Goal: Check status: Check status

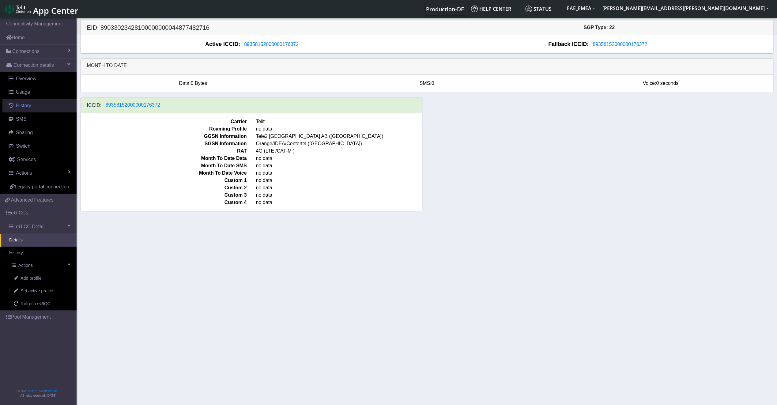
click at [29, 105] on span "History" at bounding box center [23, 105] width 15 height 5
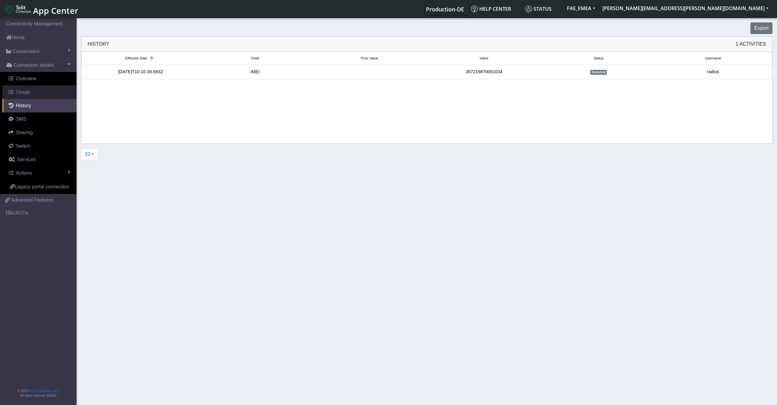
click at [29, 93] on span "Usage" at bounding box center [23, 91] width 14 height 5
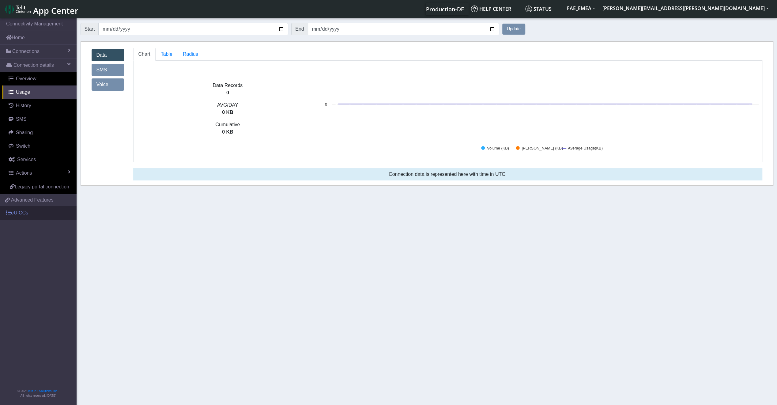
click at [31, 216] on link "eUICCs" at bounding box center [38, 212] width 77 height 13
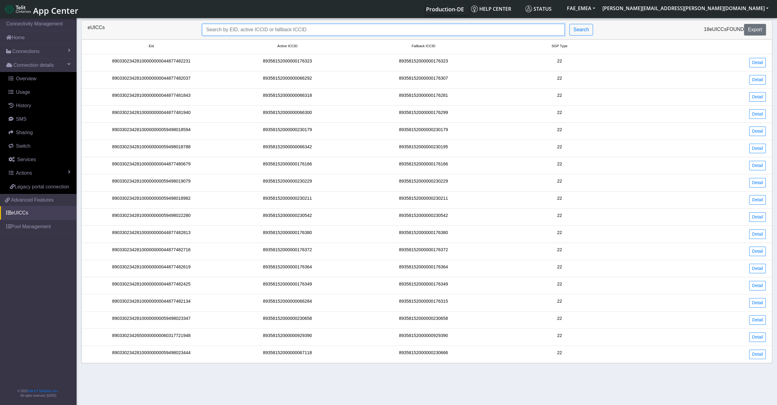
click at [236, 29] on input "Search..." at bounding box center [383, 30] width 362 height 12
paste input "89033023426500000000060317721948"
type input "89033023426500000000060317721948"
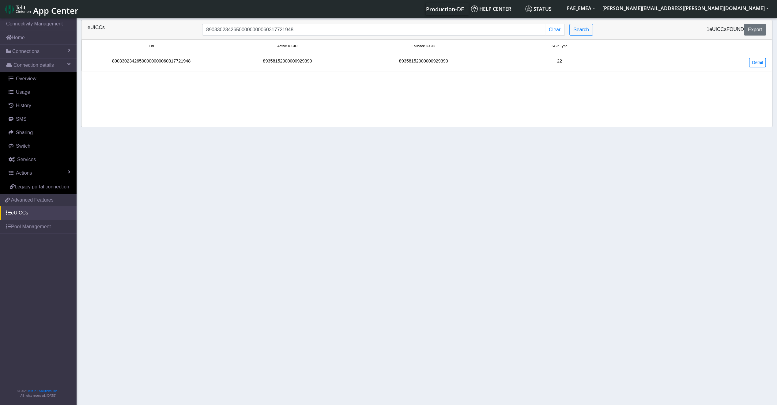
click at [274, 62] on div "89358152000000929390" at bounding box center [287, 62] width 136 height 9
click at [139, 59] on div "89033023426500000000060317721948" at bounding box center [151, 62] width 136 height 9
click at [748, 61] on div "Detail" at bounding box center [698, 62] width 143 height 9
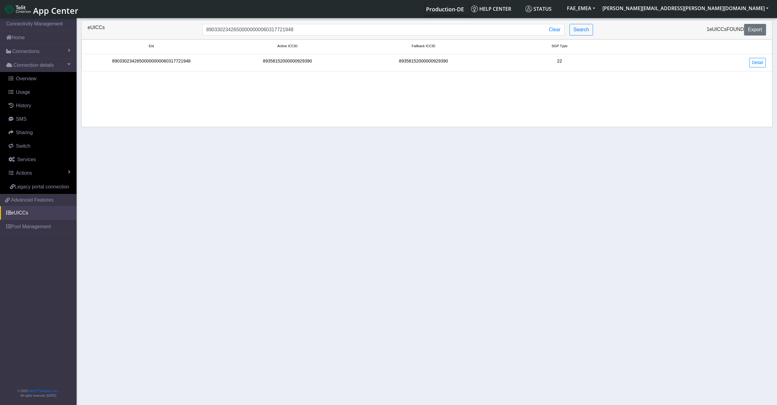
click at [766, 61] on div "Detail" at bounding box center [698, 62] width 143 height 9
click at [756, 59] on link "Detail" at bounding box center [757, 62] width 17 height 9
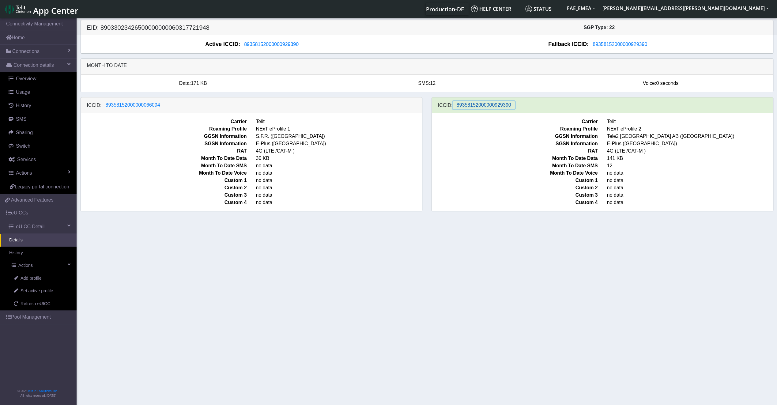
click at [491, 107] on span "89358152000000929390" at bounding box center [483, 104] width 54 height 5
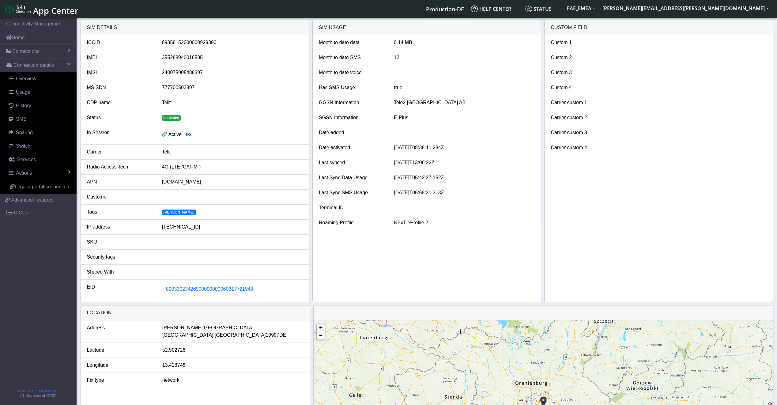
click at [188, 135] on icon "button" at bounding box center [189, 134] width 6 height 5
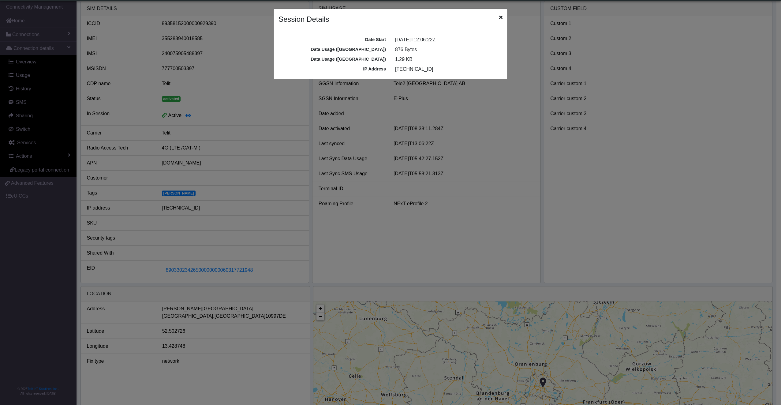
click at [501, 20] on span "Close" at bounding box center [500, 17] width 3 height 7
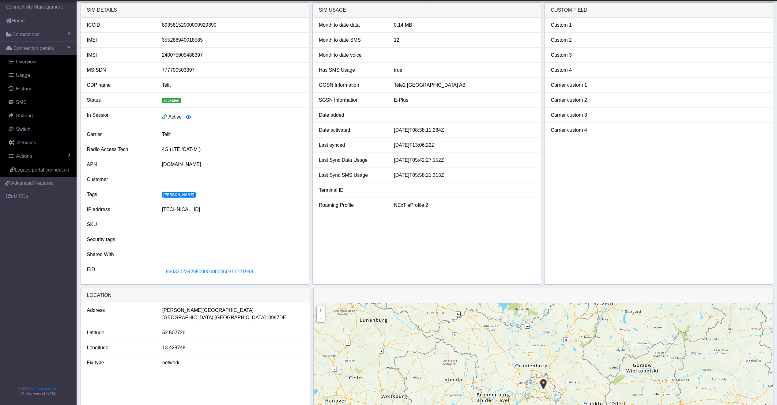
scroll to position [0, 0]
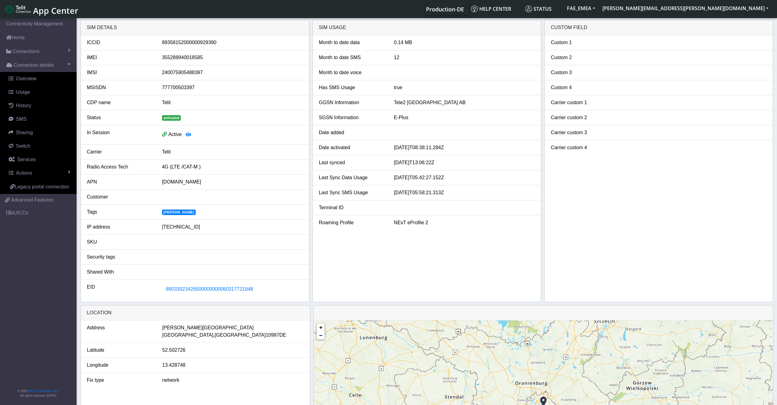
click at [203, 40] on div "89358152000000929390" at bounding box center [232, 42] width 150 height 7
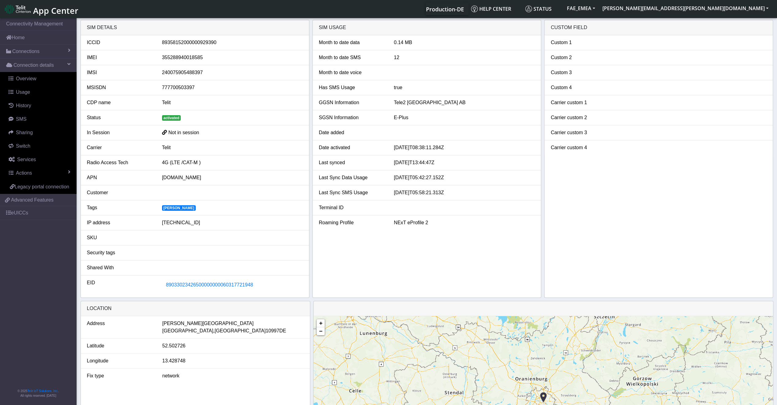
click at [171, 116] on span "activated" at bounding box center [171, 118] width 19 height 6
click at [551, 9] on span "Status" at bounding box center [538, 9] width 26 height 7
click at [230, 282] on span "89033023426500000000060317721948" at bounding box center [209, 284] width 87 height 5
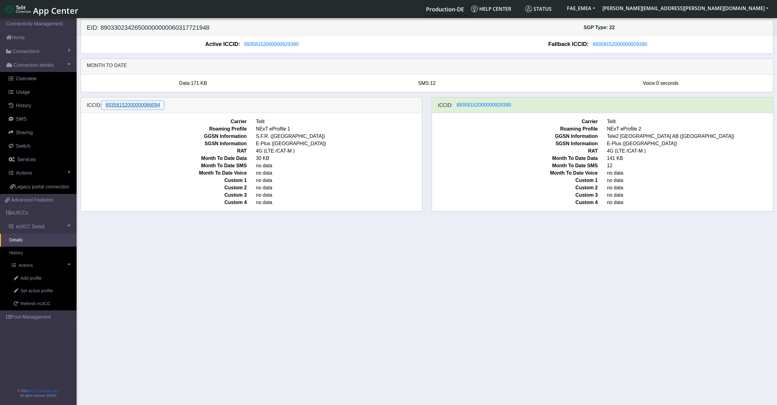
click at [109, 109] on button "89358152000000066094" at bounding box center [133, 105] width 62 height 8
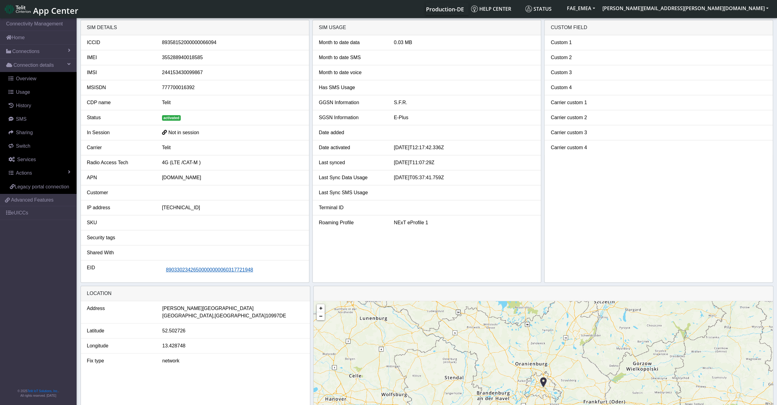
click at [212, 269] on span "89033023426500000000060317721948" at bounding box center [209, 269] width 87 height 5
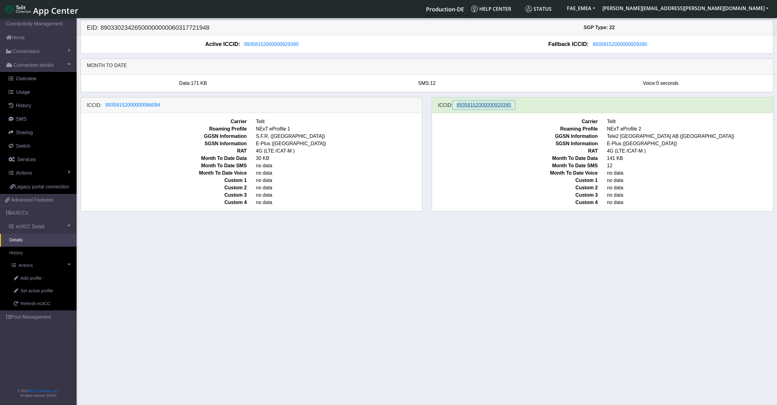
click at [491, 104] on span "89358152000000929390" at bounding box center [483, 104] width 54 height 5
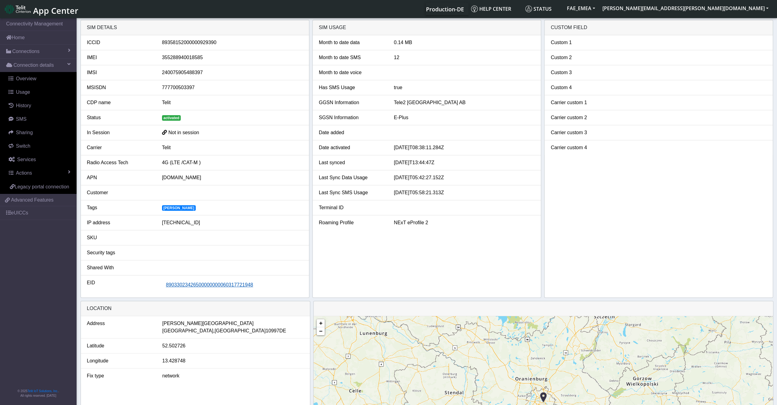
click at [200, 282] on span "89033023426500000000060317721948" at bounding box center [209, 284] width 87 height 5
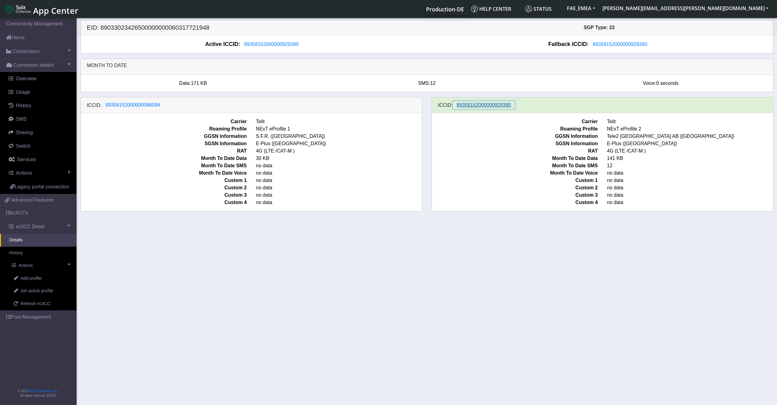
click at [490, 106] on span "89358152000000929390" at bounding box center [483, 104] width 54 height 5
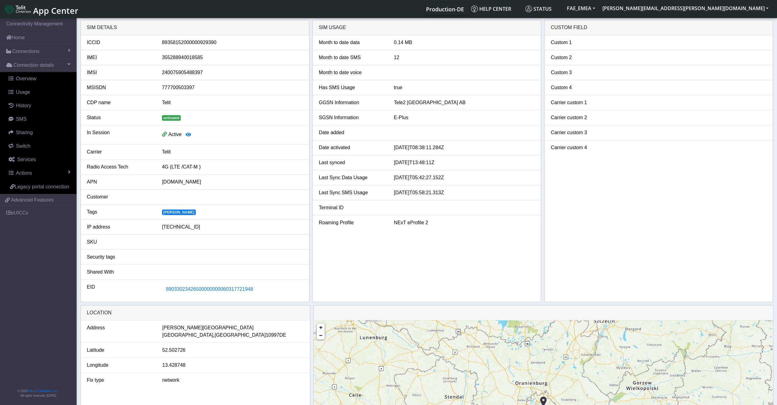
click at [174, 116] on span "activated" at bounding box center [171, 118] width 19 height 6
click at [172, 116] on span "activated" at bounding box center [171, 118] width 19 height 6
click at [211, 291] on button "89033023426500000000060317721948" at bounding box center [209, 289] width 95 height 12
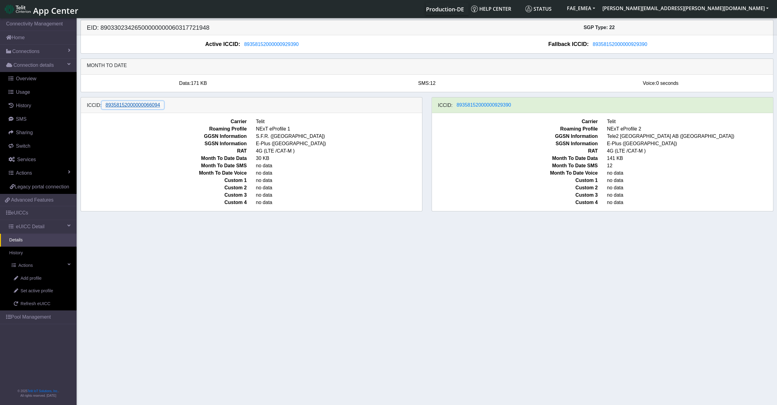
click at [116, 106] on span "89358152000000066094" at bounding box center [133, 104] width 54 height 5
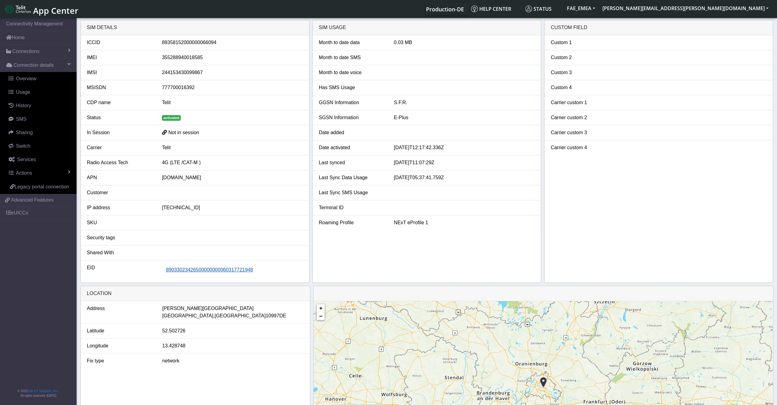
click at [195, 270] on span "89033023426500000000060317721948" at bounding box center [209, 269] width 87 height 5
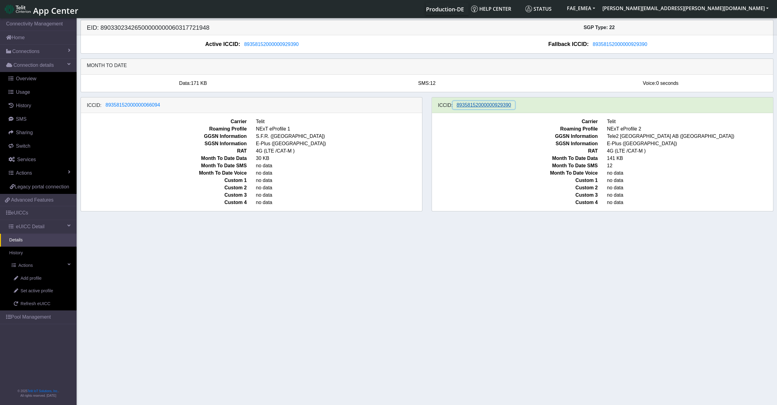
click at [486, 107] on span "89358152000000929390" at bounding box center [483, 104] width 54 height 5
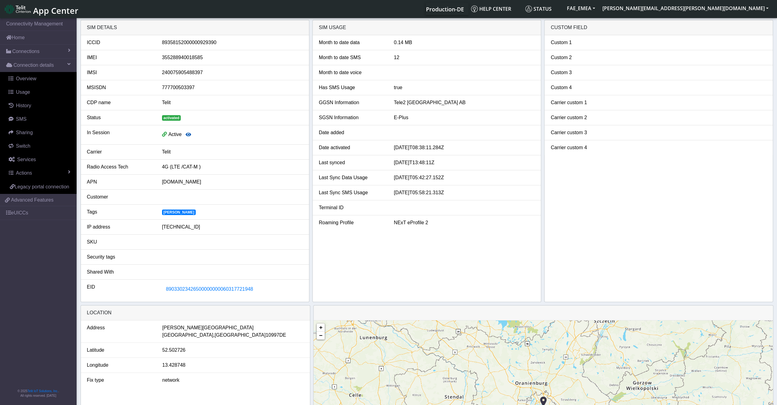
click at [189, 135] on icon "button" at bounding box center [189, 134] width 6 height 5
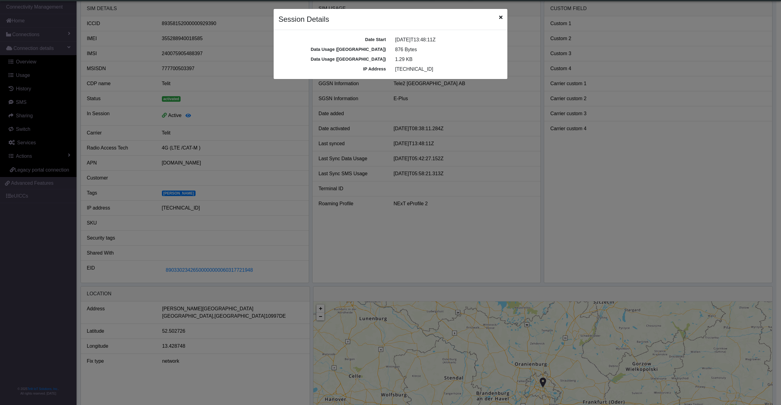
click at [498, 19] on div "Session Details" at bounding box center [391, 19] width 234 height 21
click at [498, 17] on div "Session Details" at bounding box center [391, 19] width 234 height 21
click at [499, 17] on div "Session Details" at bounding box center [391, 19] width 234 height 21
click at [172, 251] on ngb-modal-window "Session Details Date Start 2025-09-25T13:48:11Z Data Usage (MO) 876 Bytes Data …" at bounding box center [390, 202] width 781 height 405
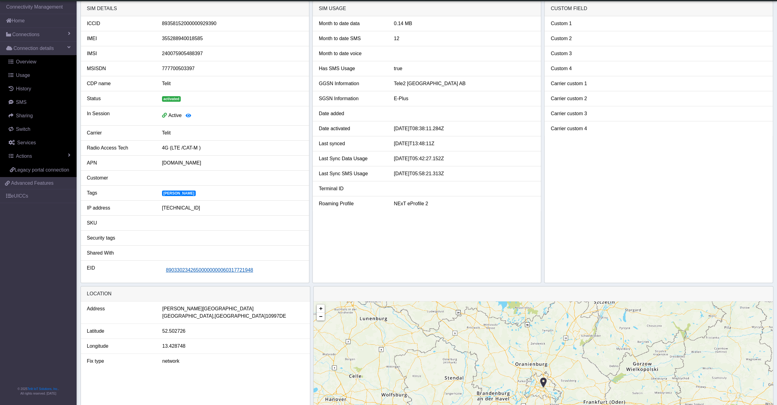
click at [185, 268] on span "89033023426500000000060317721948" at bounding box center [209, 269] width 87 height 5
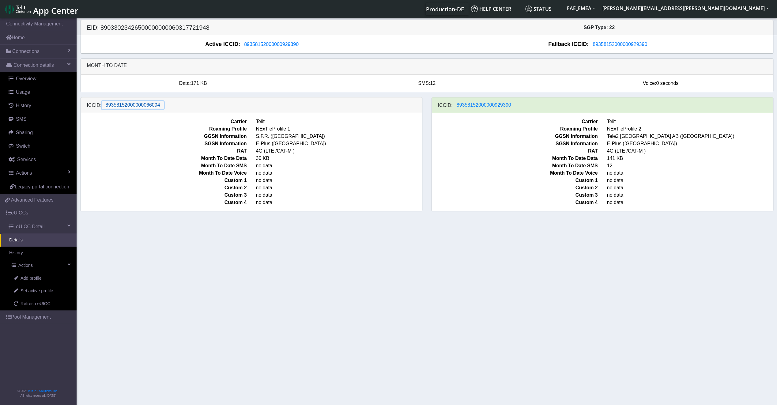
click at [141, 101] on button "89358152000000066094" at bounding box center [133, 105] width 62 height 8
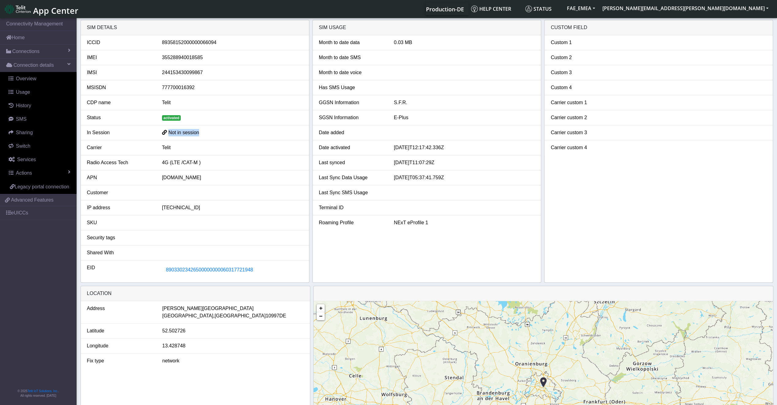
drag, startPoint x: 203, startPoint y: 134, endPoint x: 158, endPoint y: 132, distance: 45.4
click at [158, 132] on div "Not in session" at bounding box center [232, 132] width 150 height 7
click at [207, 269] on span "89033023426500000000060317721948" at bounding box center [209, 269] width 87 height 5
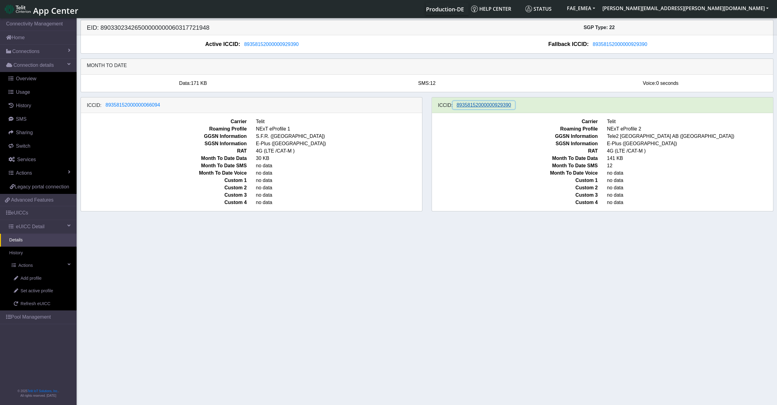
click at [482, 106] on span "89358152000000929390" at bounding box center [483, 104] width 54 height 5
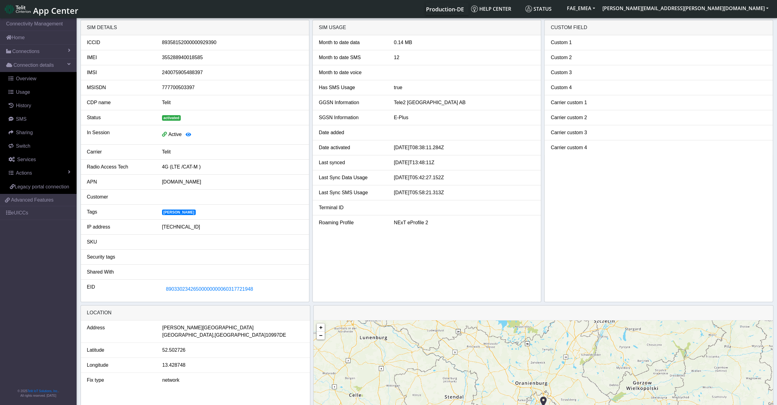
click at [161, 135] on div "Active" at bounding box center [232, 135] width 150 height 12
click at [165, 133] on span at bounding box center [164, 134] width 5 height 6
click at [186, 134] on icon "button" at bounding box center [189, 134] width 6 height 5
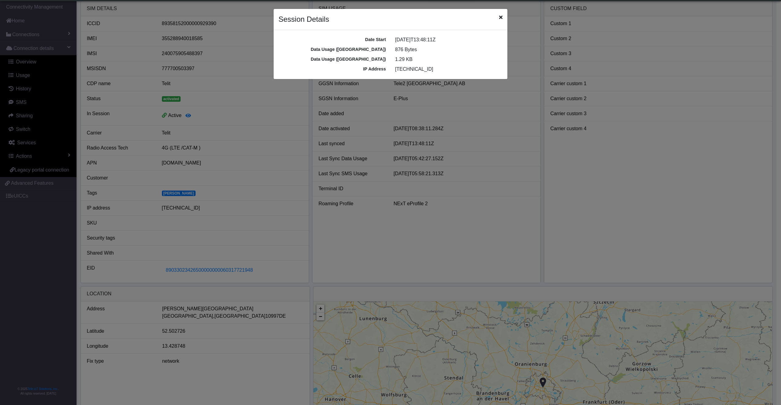
click at [503, 21] on div "Session Details" at bounding box center [391, 19] width 234 height 21
click at [497, 24] on div "Session Details" at bounding box center [391, 19] width 234 height 21
click at [502, 17] on icon "Close" at bounding box center [500, 17] width 3 height 5
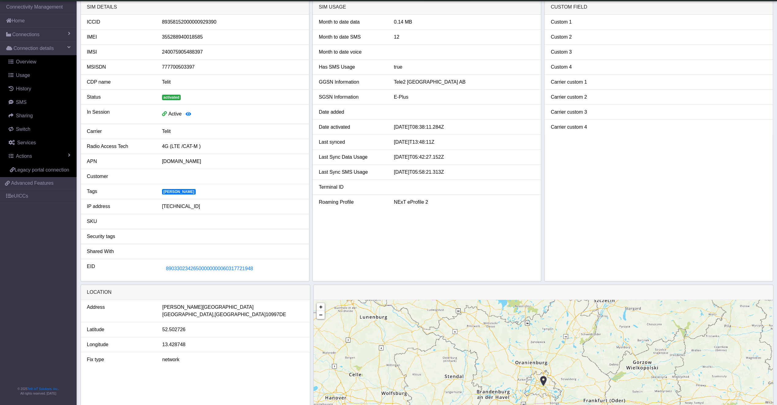
scroll to position [0, 0]
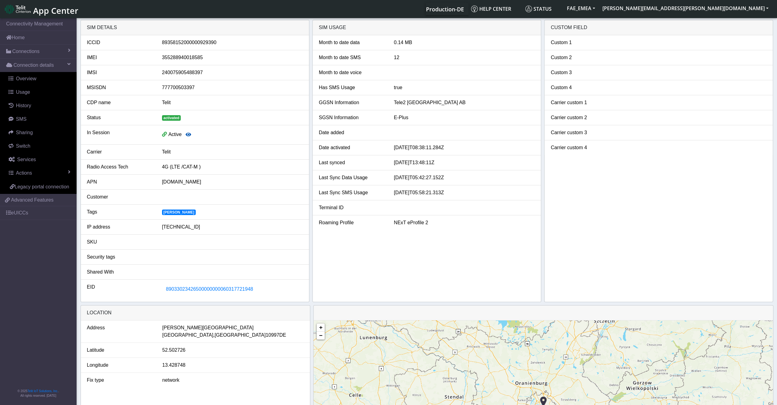
click at [187, 131] on button "button" at bounding box center [188, 135] width 13 height 12
click at [187, 138] on button "button" at bounding box center [188, 135] width 13 height 12
click at [187, 133] on icon "button" at bounding box center [189, 134] width 6 height 5
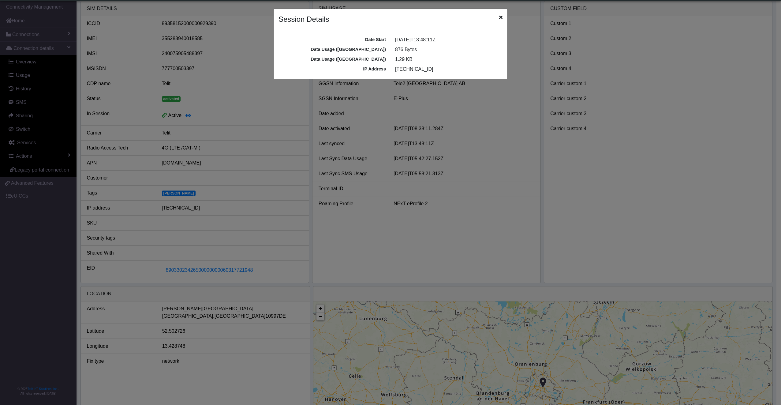
click at [392, 46] on div "876 Bytes" at bounding box center [449, 49] width 117 height 7
click at [502, 17] on icon "Close" at bounding box center [500, 17] width 3 height 5
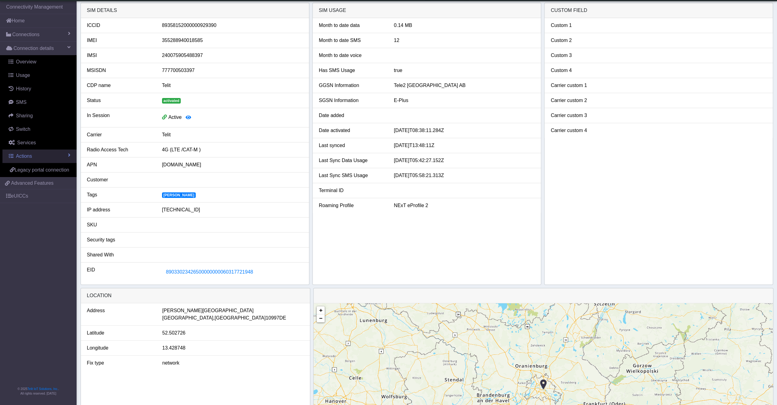
scroll to position [0, 0]
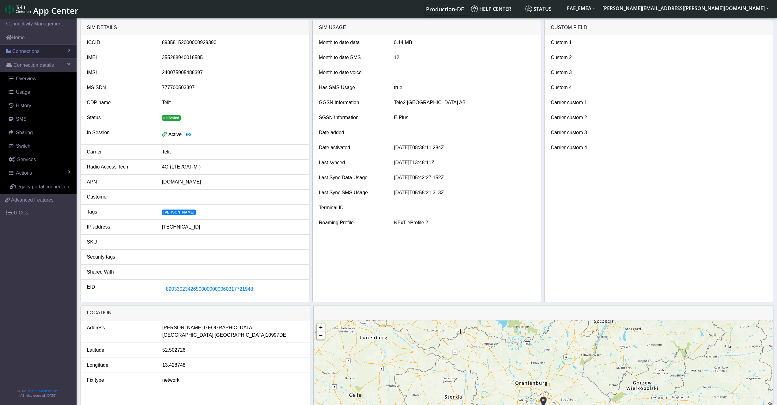
click at [38, 51] on span "Connections" at bounding box center [25, 51] width 27 height 7
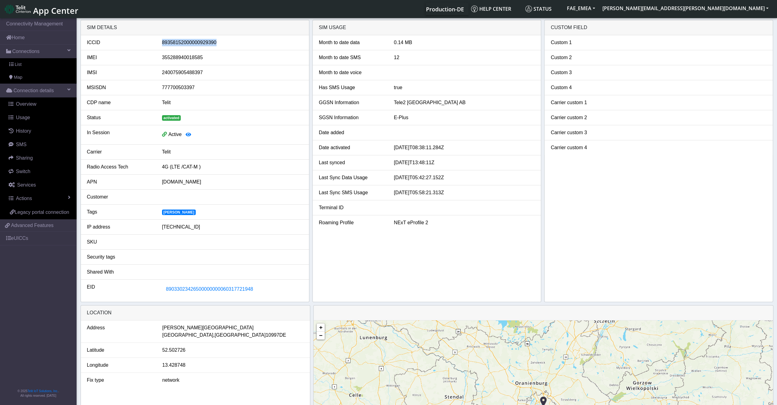
drag, startPoint x: 222, startPoint y: 40, endPoint x: 160, endPoint y: 39, distance: 61.2
click at [160, 39] on div "89358152000000929390" at bounding box center [232, 42] width 150 height 7
copy div "89358152000000929390"
click at [24, 64] on link "List" at bounding box center [38, 64] width 77 height 13
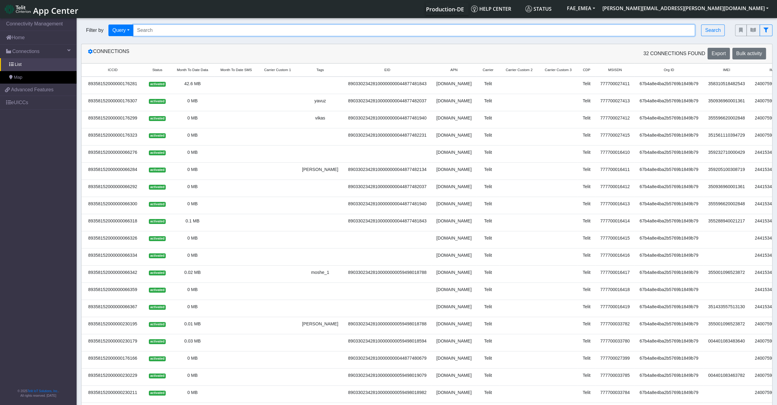
click at [211, 34] on input "Search..." at bounding box center [414, 30] width 562 height 12
paste input "89358152000000929390"
type input "89358152000000929390"
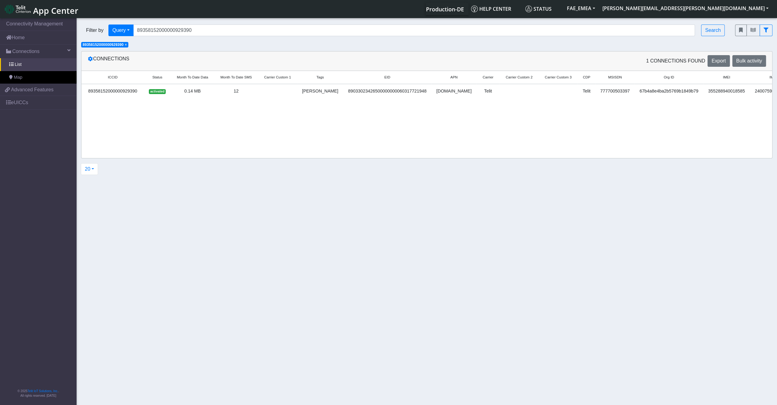
click at [101, 92] on div "89358152000000929390" at bounding box center [112, 91] width 55 height 7
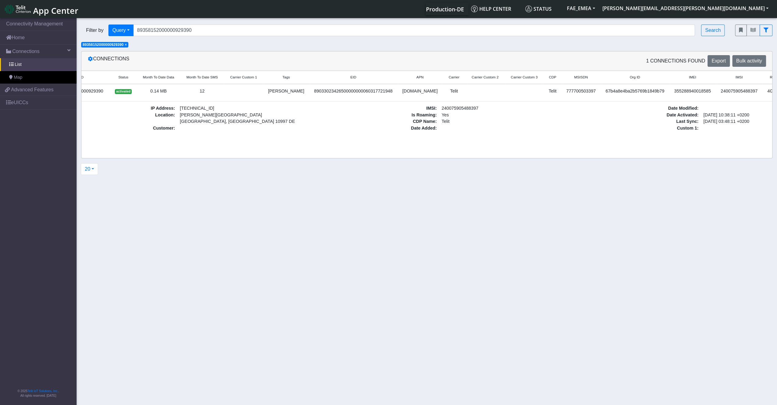
scroll to position [0, 44]
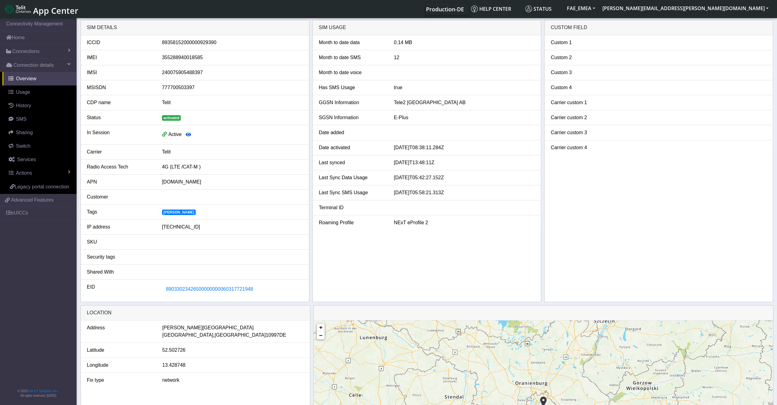
click at [189, 131] on button "button" at bounding box center [188, 135] width 13 height 12
click at [189, 133] on icon "button" at bounding box center [189, 134] width 6 height 5
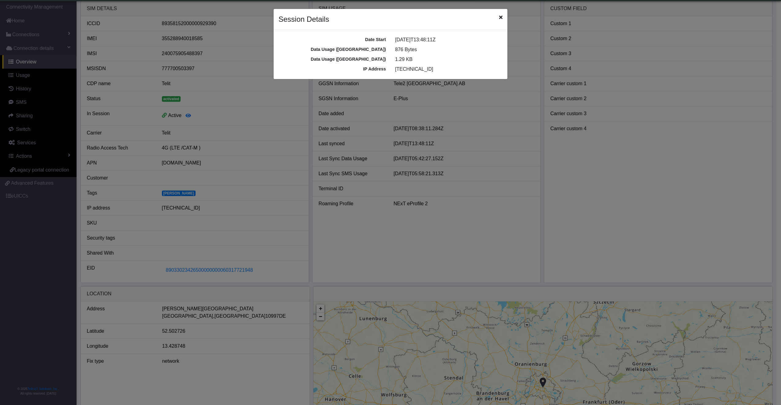
click at [500, 17] on icon "Close" at bounding box center [500, 17] width 3 height 5
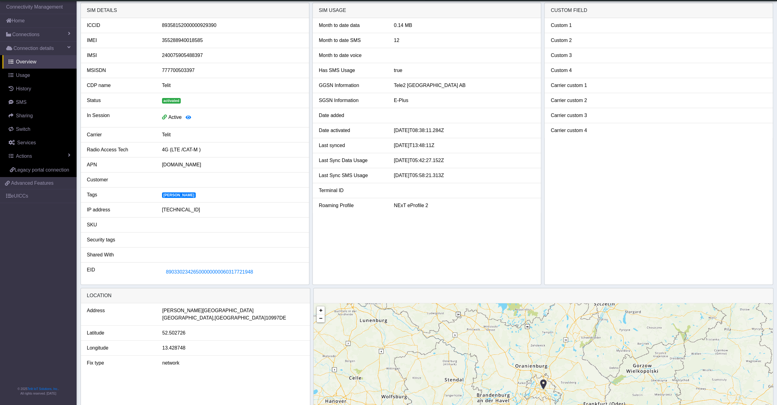
scroll to position [0, 0]
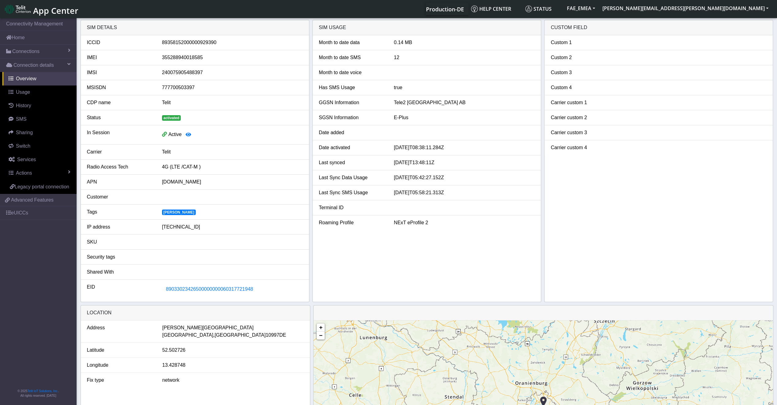
click at [171, 132] on span "Active" at bounding box center [174, 134] width 13 height 5
click at [186, 134] on icon "button" at bounding box center [189, 134] width 6 height 5
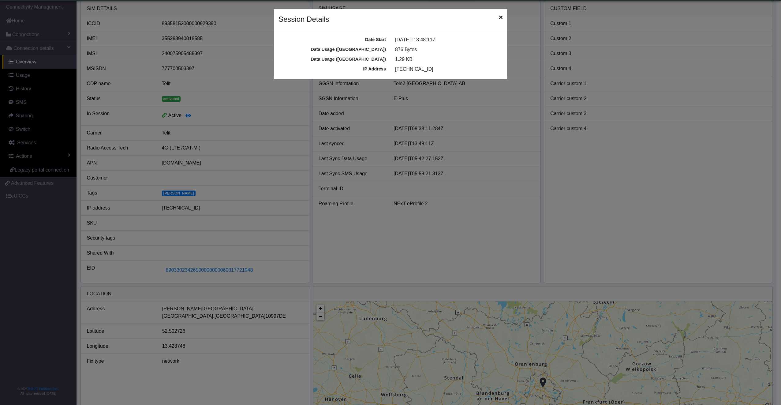
click at [500, 18] on icon "Close" at bounding box center [500, 17] width 3 height 5
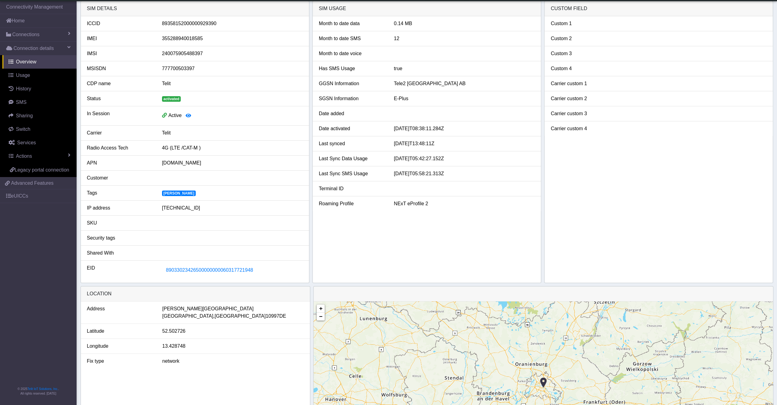
scroll to position [0, 0]
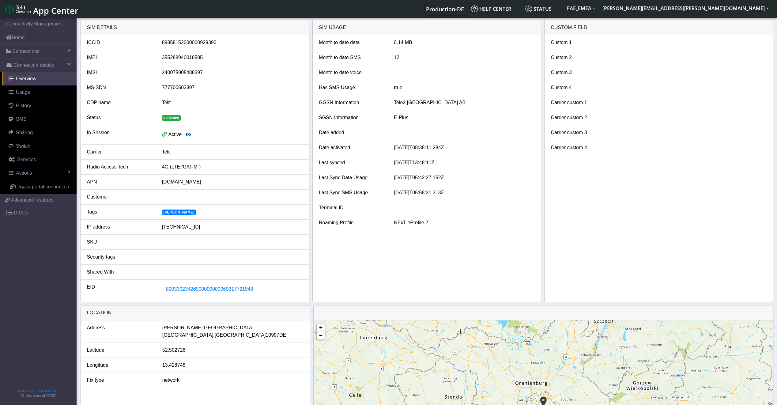
click at [187, 133] on icon "button" at bounding box center [189, 134] width 6 height 5
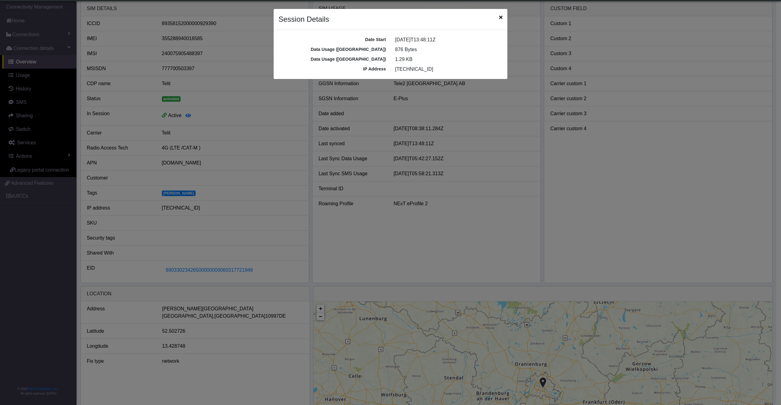
click at [500, 17] on icon "Close" at bounding box center [500, 17] width 3 height 5
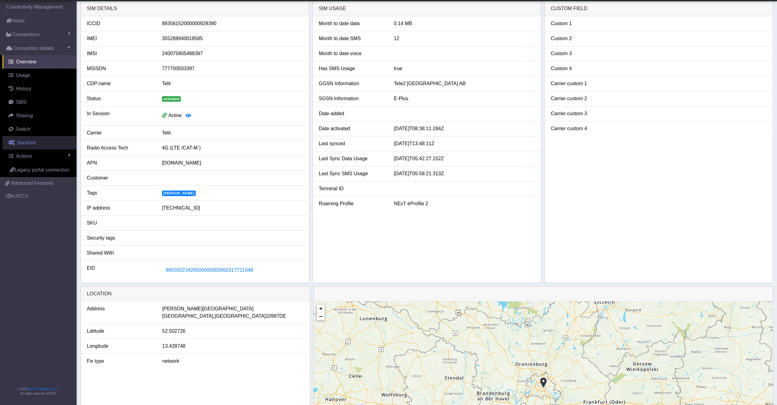
click at [31, 143] on span "Services" at bounding box center [26, 142] width 19 height 5
select select "2: 6"
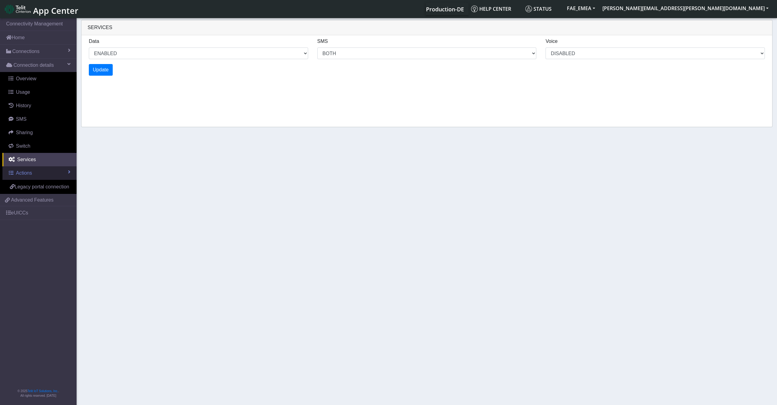
click at [13, 177] on link "Actions" at bounding box center [39, 172] width 74 height 13
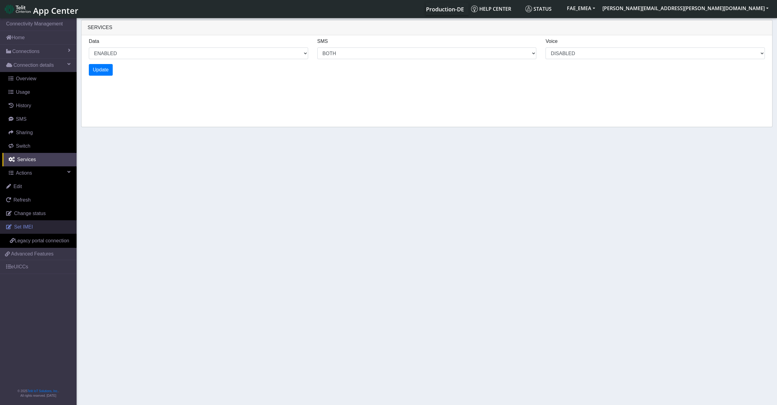
click at [13, 229] on link "Set IMEI" at bounding box center [38, 226] width 77 height 13
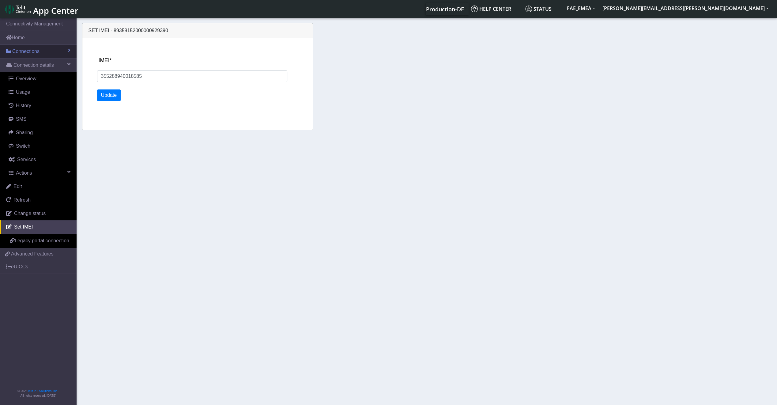
click at [54, 52] on link "Connections" at bounding box center [38, 51] width 77 height 13
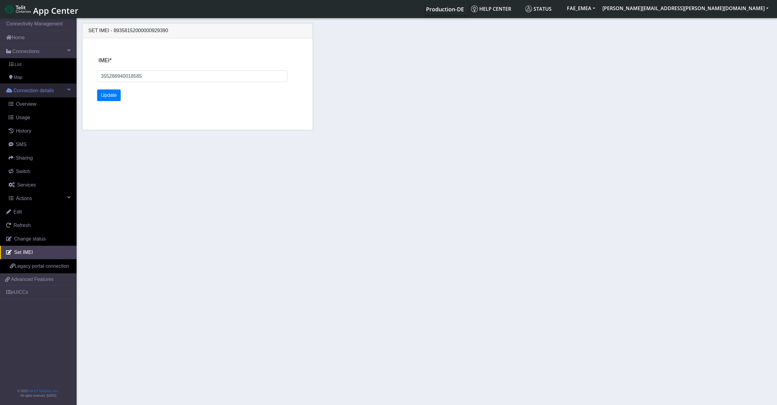
click at [54, 91] on link "Connection details" at bounding box center [38, 90] width 77 height 13
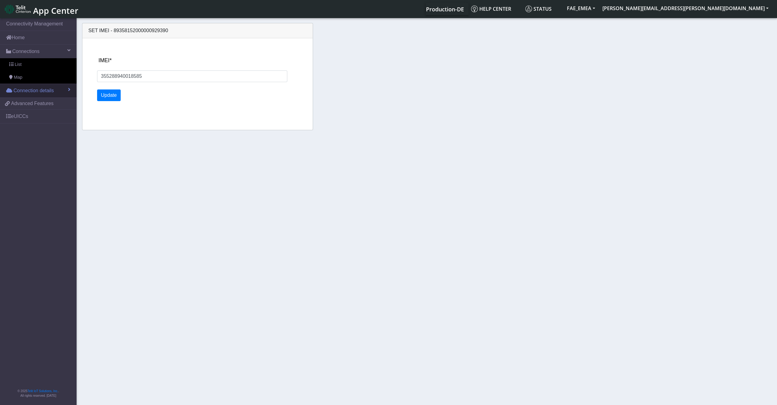
click at [51, 89] on span "Connection details" at bounding box center [33, 90] width 40 height 7
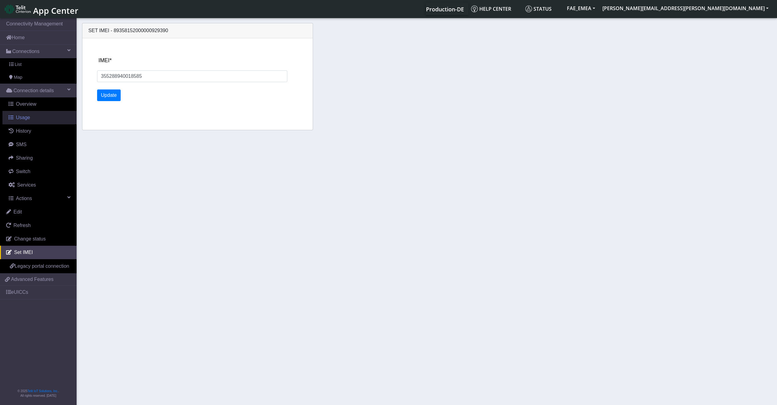
click at [25, 120] on span "Usage" at bounding box center [23, 117] width 14 height 5
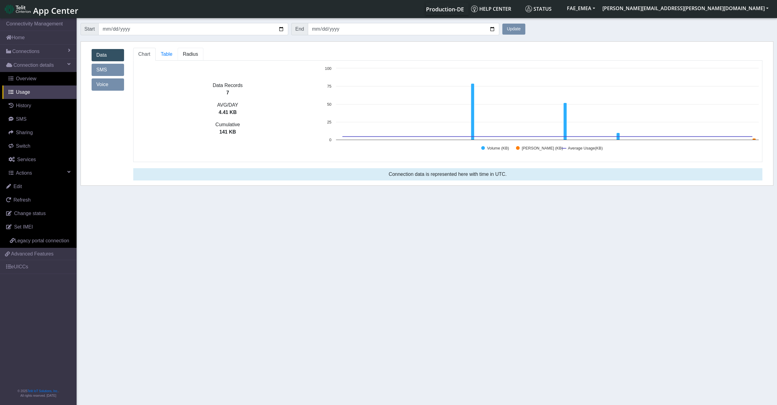
click at [187, 56] on span "Radius" at bounding box center [190, 53] width 15 height 5
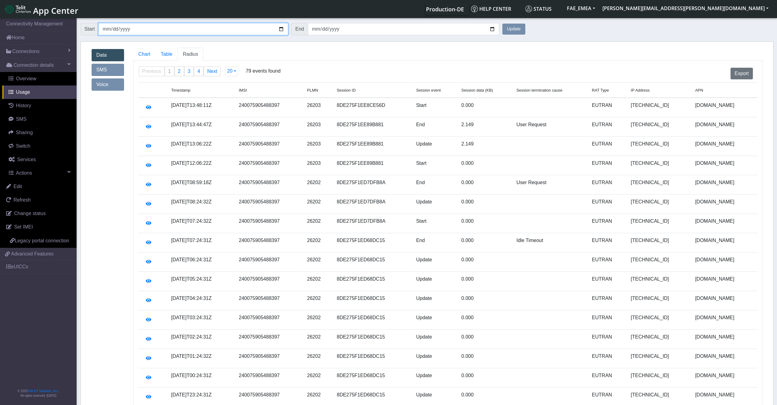
click at [283, 28] on input "[DATE]" at bounding box center [193, 29] width 190 height 12
click at [302, 50] on ul "Chart Table Radius" at bounding box center [447, 54] width 629 height 13
click at [175, 54] on link "Table" at bounding box center [167, 54] width 22 height 13
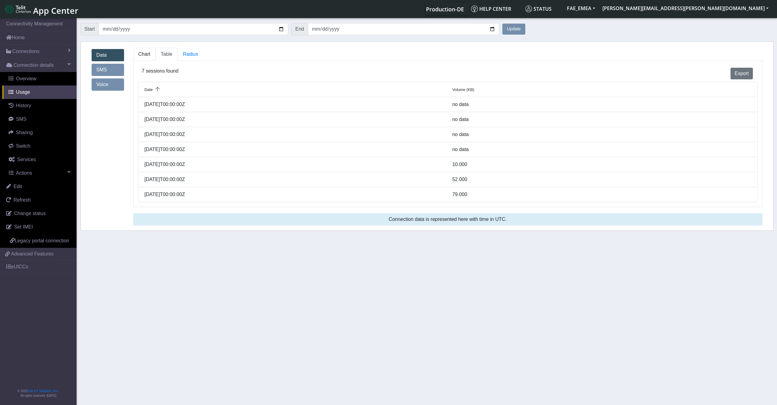
click at [147, 52] on span "Chart" at bounding box center [144, 53] width 12 height 5
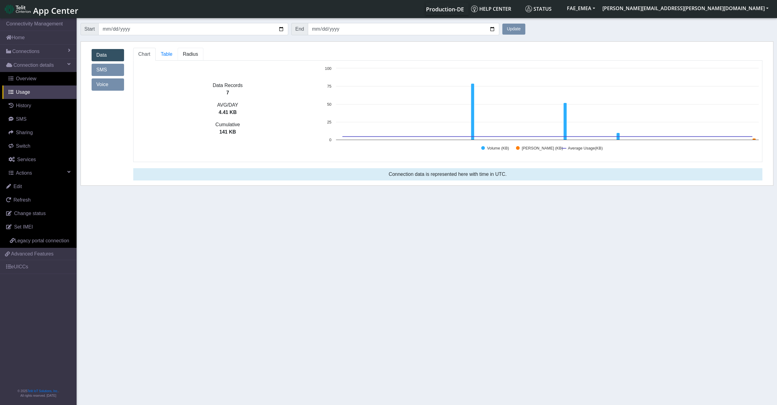
click at [189, 55] on span "Radius" at bounding box center [190, 53] width 15 height 5
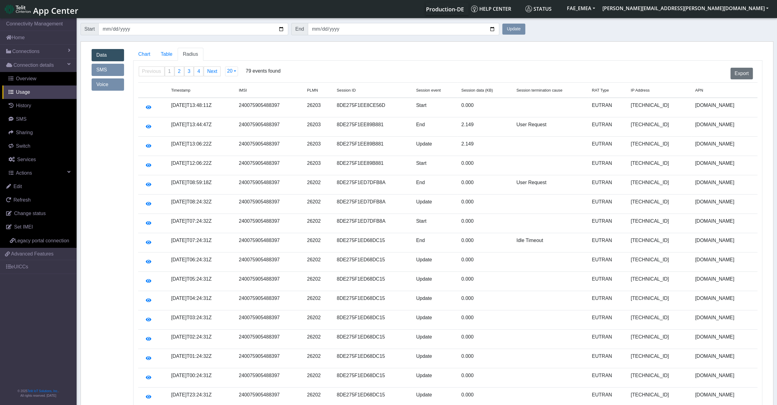
click at [178, 54] on link "Radius" at bounding box center [191, 54] width 26 height 13
click at [161, 58] on link "Table" at bounding box center [167, 54] width 22 height 13
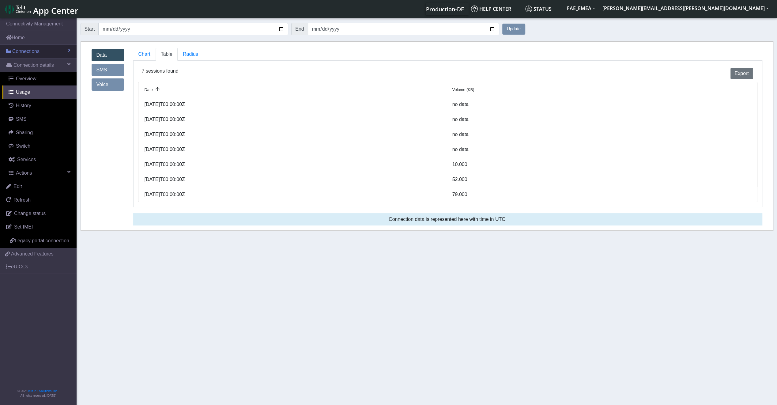
click at [13, 54] on span "Connections" at bounding box center [25, 51] width 27 height 7
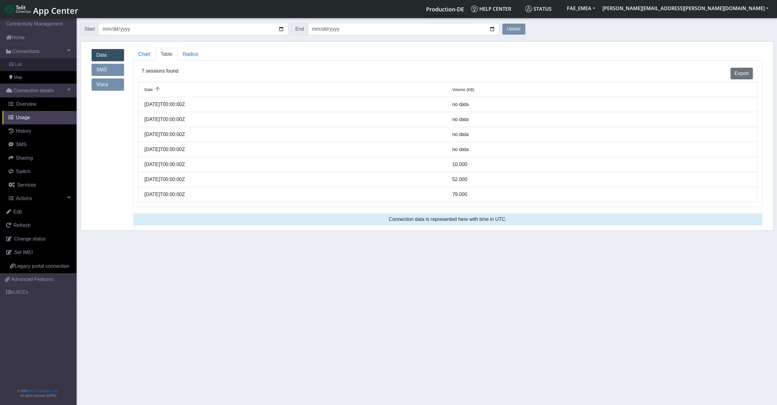
click at [17, 62] on span "List" at bounding box center [18, 64] width 7 height 7
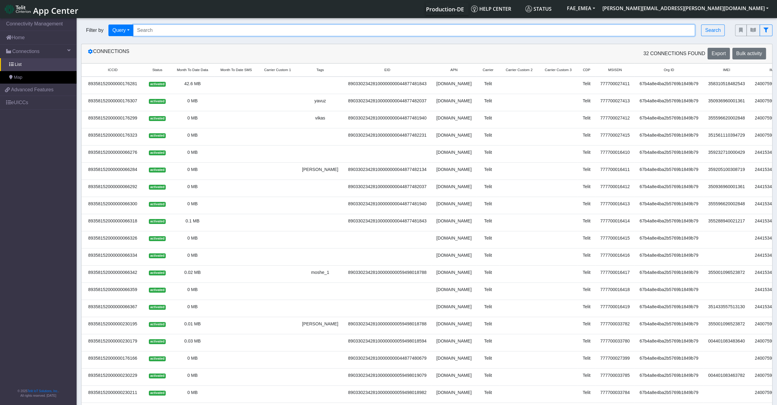
click at [154, 33] on input "Search..." at bounding box center [414, 30] width 562 height 12
paste input "89358152000000929390"
type input "89358152000000929390"
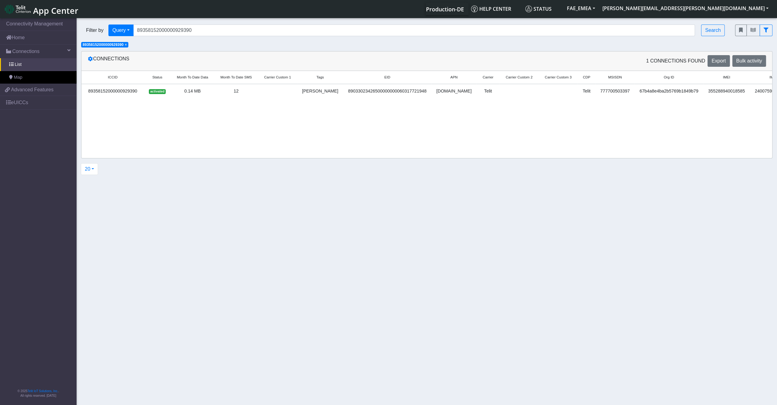
drag, startPoint x: 513, startPoint y: 119, endPoint x: 528, endPoint y: 120, distance: 15.6
click at [528, 120] on div "ICCID Status Month To Date Data Month To Date SMS Carrier Custom 1 Tags EID APN…" at bounding box center [426, 114] width 690 height 87
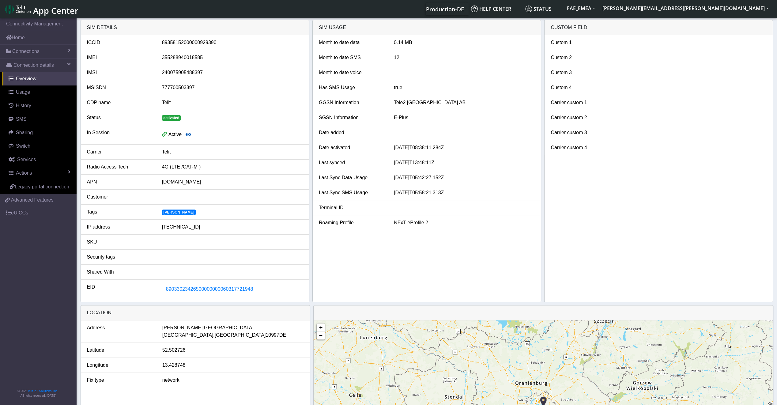
click at [189, 135] on icon "button" at bounding box center [189, 134] width 6 height 5
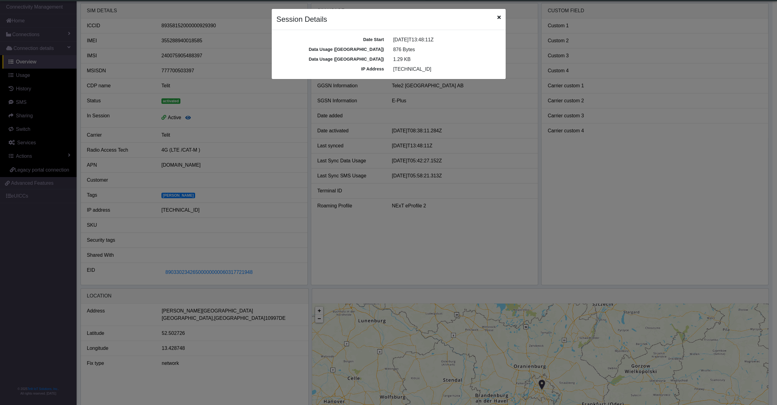
scroll to position [2, 0]
click at [502, 15] on icon "Close" at bounding box center [500, 17] width 3 height 5
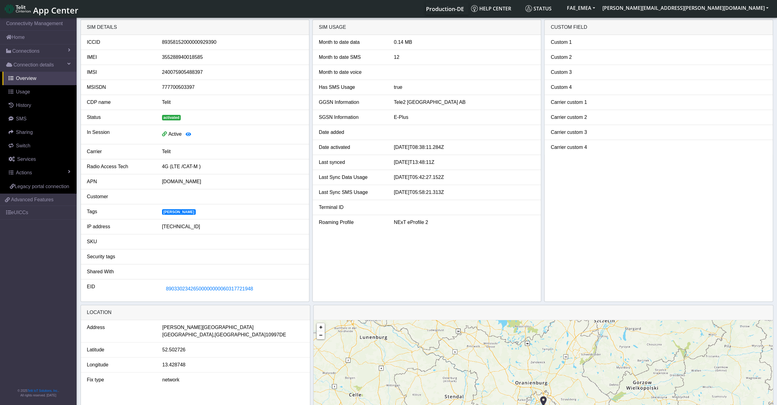
scroll to position [0, 0]
click at [232, 287] on span "89033023426500000000060317721948" at bounding box center [209, 288] width 87 height 5
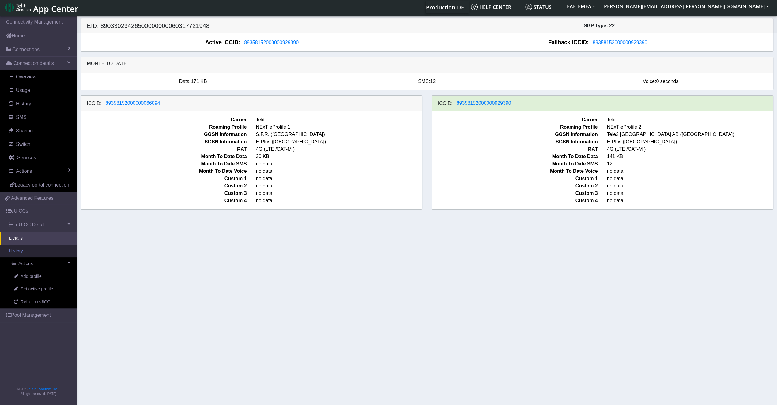
scroll to position [2, 0]
click at [47, 186] on span "Legacy portal connection" at bounding box center [42, 184] width 54 height 5
click at [485, 100] on span "89358152000000929390" at bounding box center [483, 102] width 54 height 5
